Goal: Information Seeking & Learning: Learn about a topic

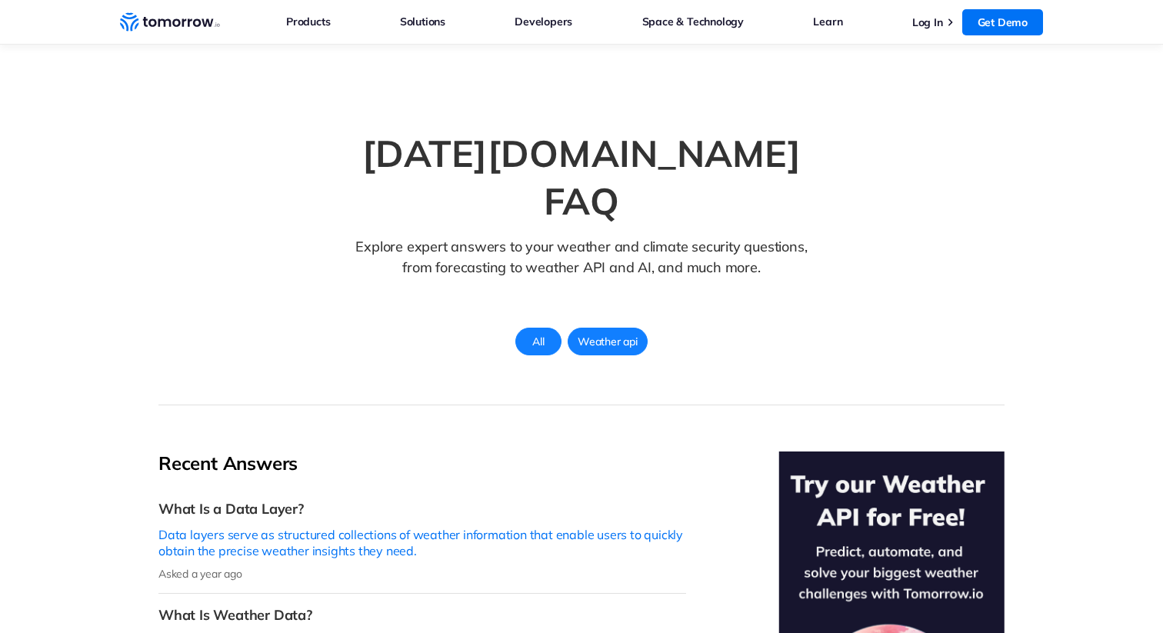
click at [524, 332] on span "All" at bounding box center [538, 342] width 30 height 20
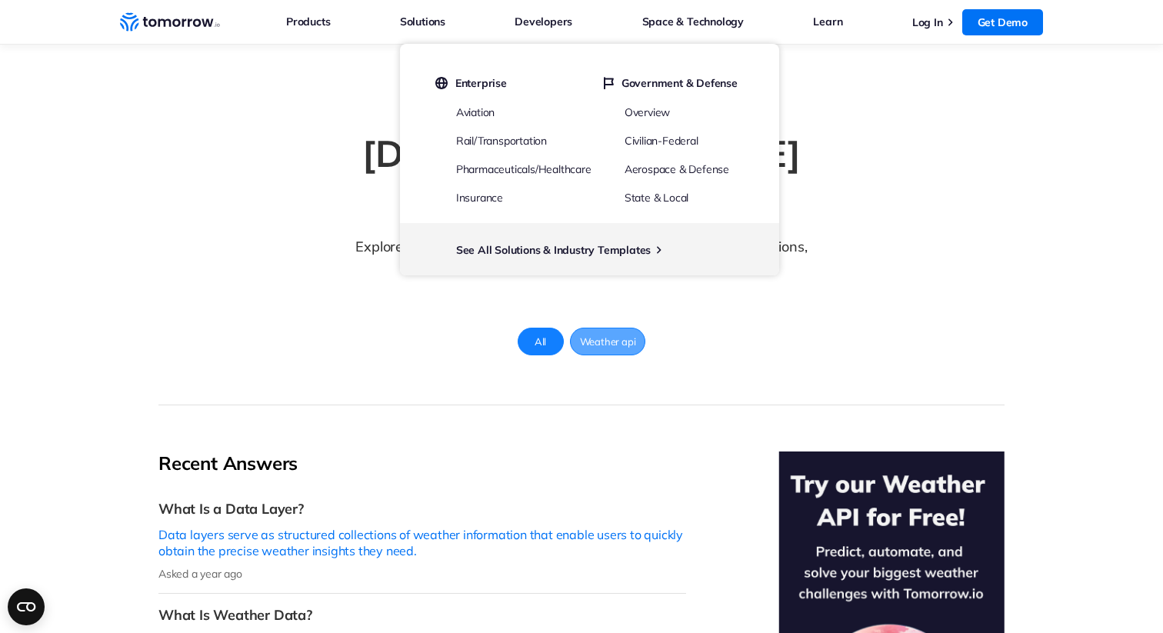
click at [601, 332] on span "Weather api" at bounding box center [608, 342] width 75 height 20
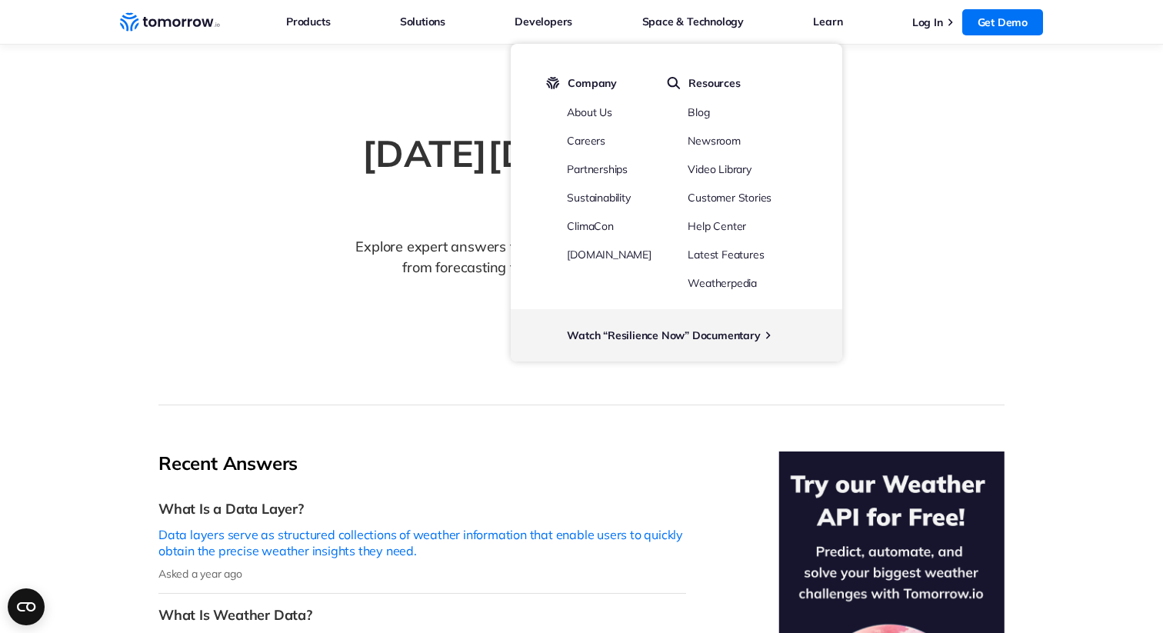
click at [453, 236] on p "Explore expert answers to your weather and climate security questions, from for…" at bounding box center [582, 268] width 466 height 65
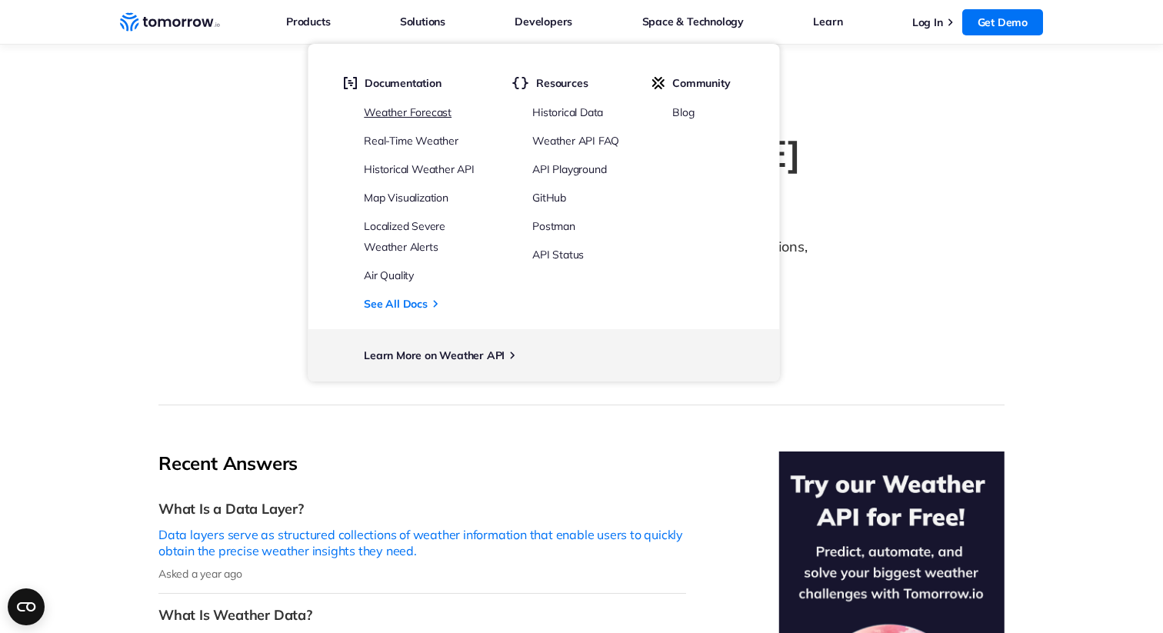
click at [422, 114] on link "Weather Forecast" at bounding box center [408, 112] width 88 height 14
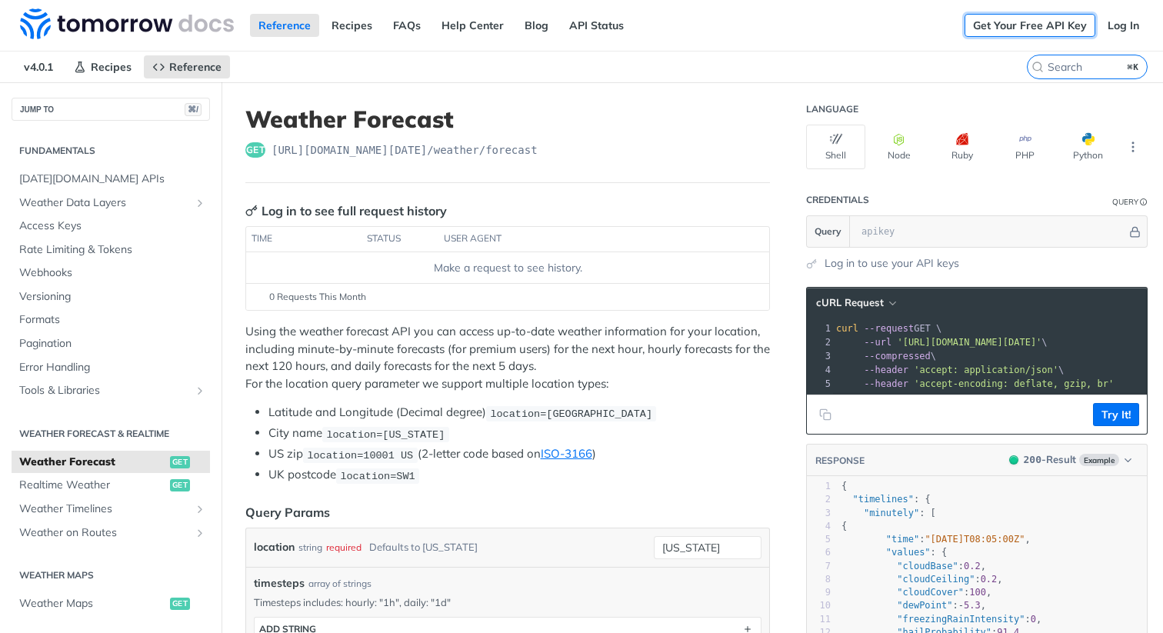
click at [1071, 25] on link "Get Your Free API Key" at bounding box center [1030, 25] width 131 height 23
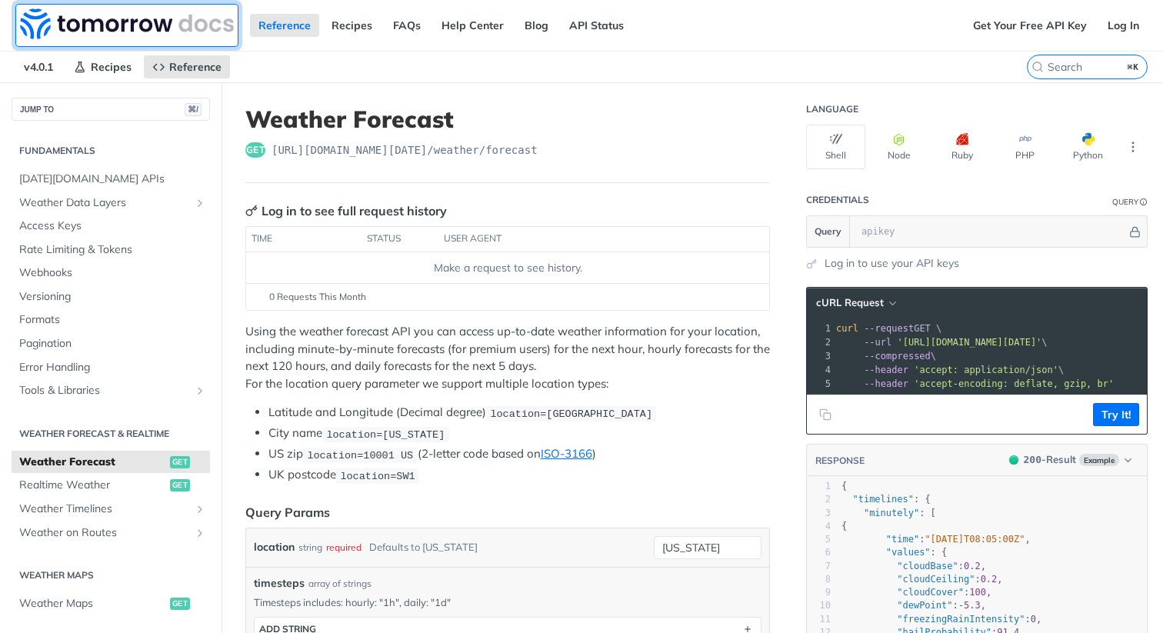
click at [88, 19] on img at bounding box center [127, 23] width 214 height 31
